Goal: Find specific page/section: Find specific page/section

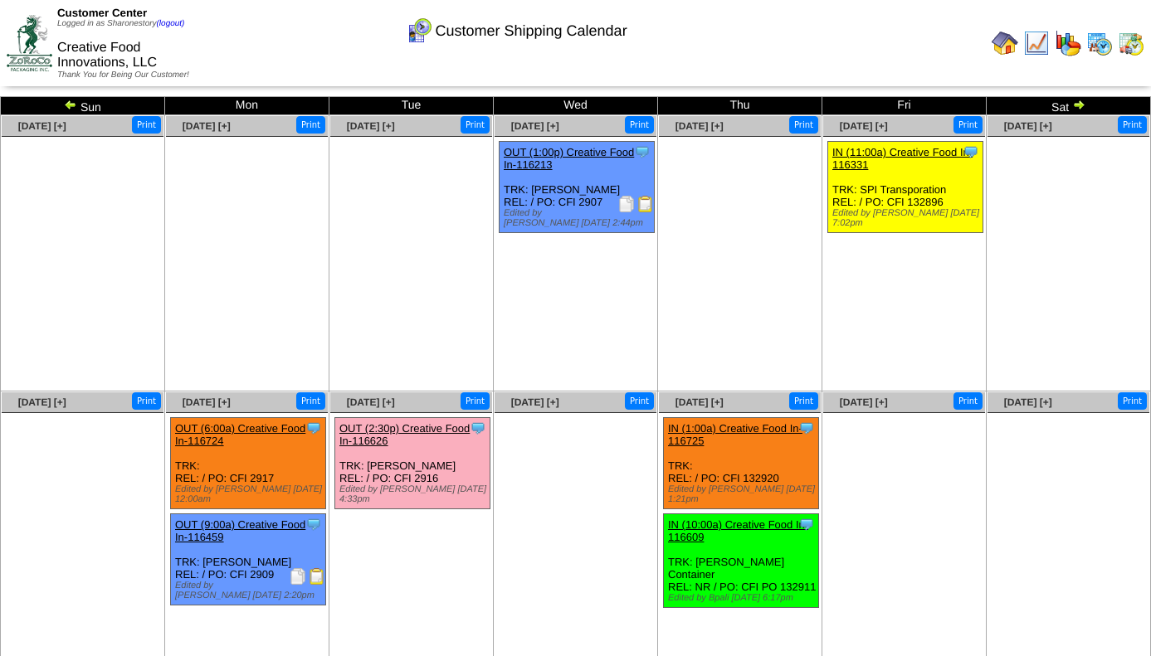
click at [1102, 37] on img at bounding box center [1099, 43] width 27 height 27
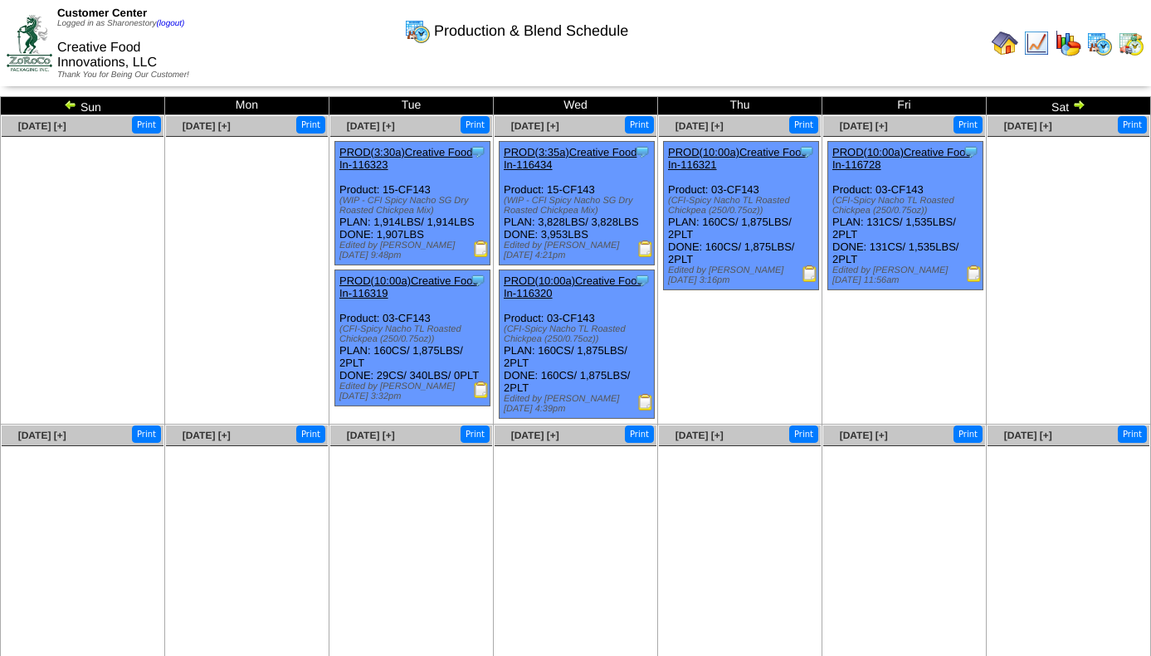
click at [1075, 109] on img at bounding box center [1078, 104] width 13 height 13
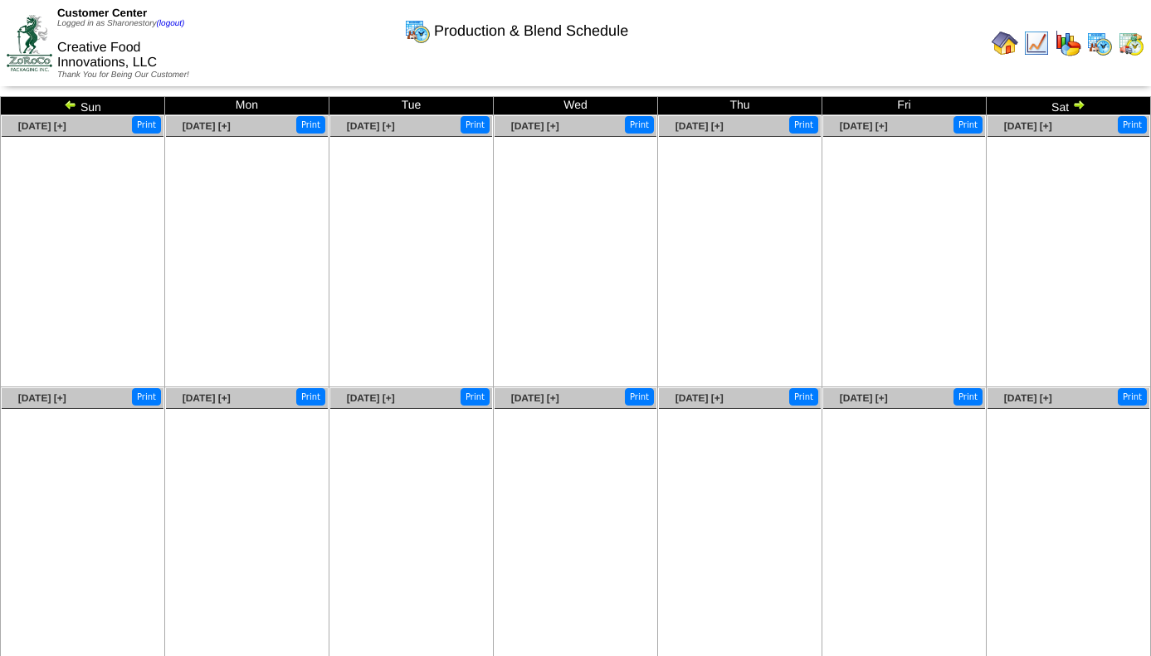
scroll to position [25, 0]
